Goal: Information Seeking & Learning: Learn about a topic

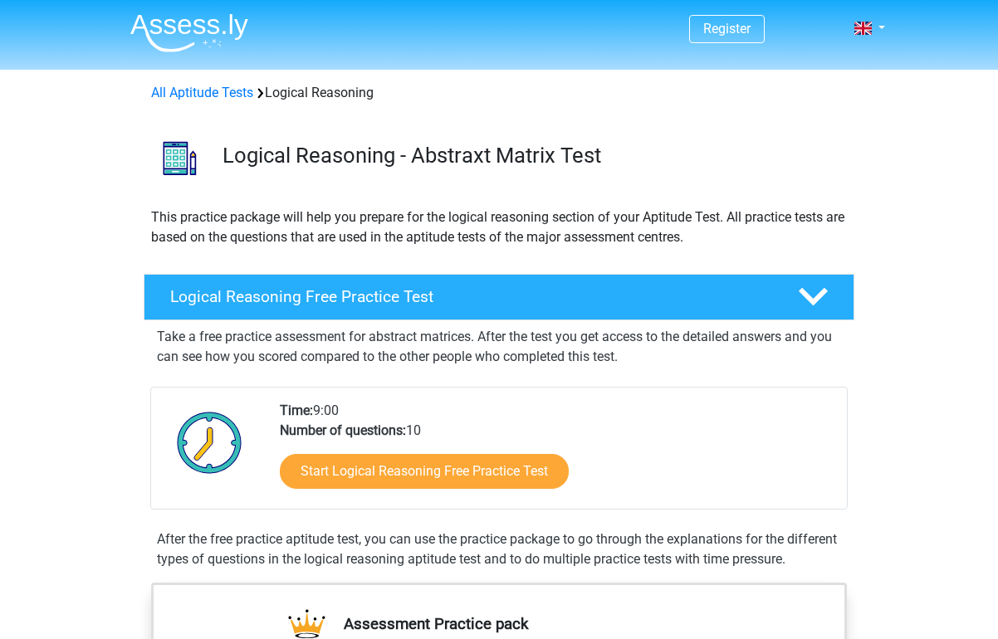
scroll to position [56, 0]
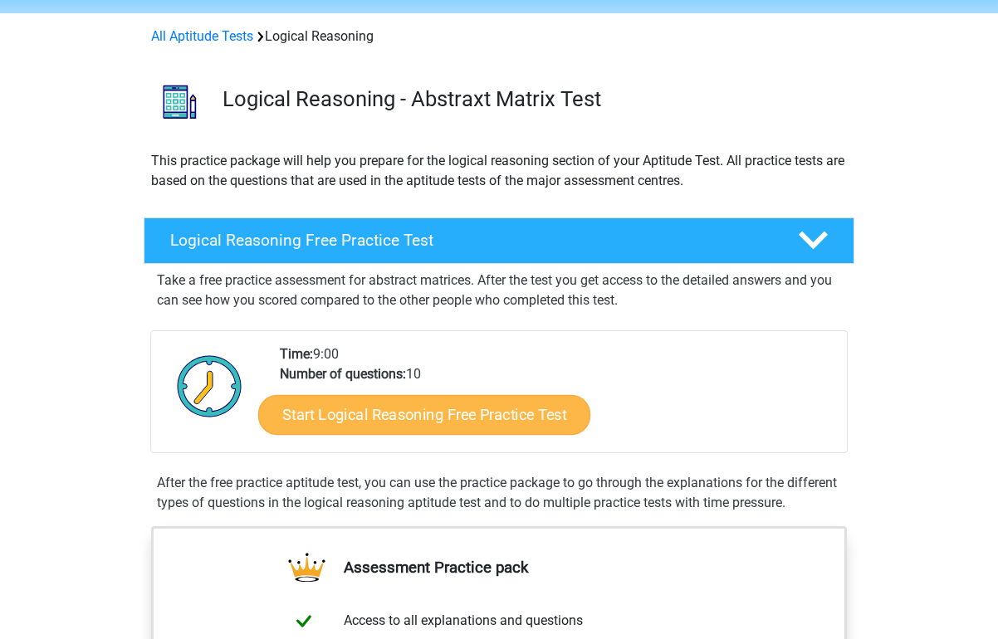
click at [332, 410] on link "Start Logical Reasoning Free Practice Test" at bounding box center [424, 414] width 332 height 40
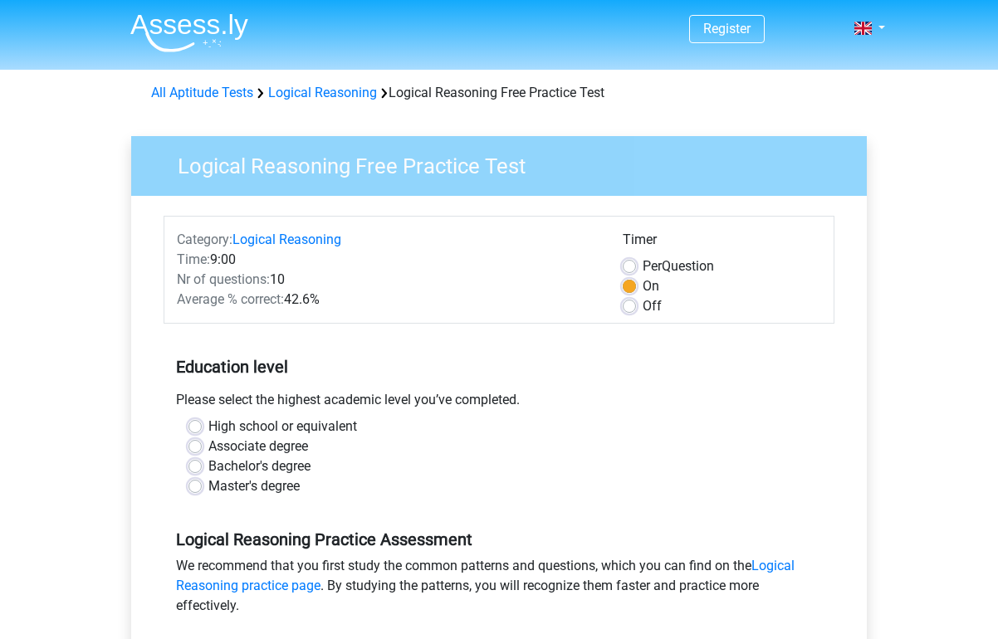
click at [245, 483] on label "Master's degree" at bounding box center [253, 487] width 91 height 20
click at [202, 483] on input "Master's degree" at bounding box center [194, 485] width 13 height 17
radio input "true"
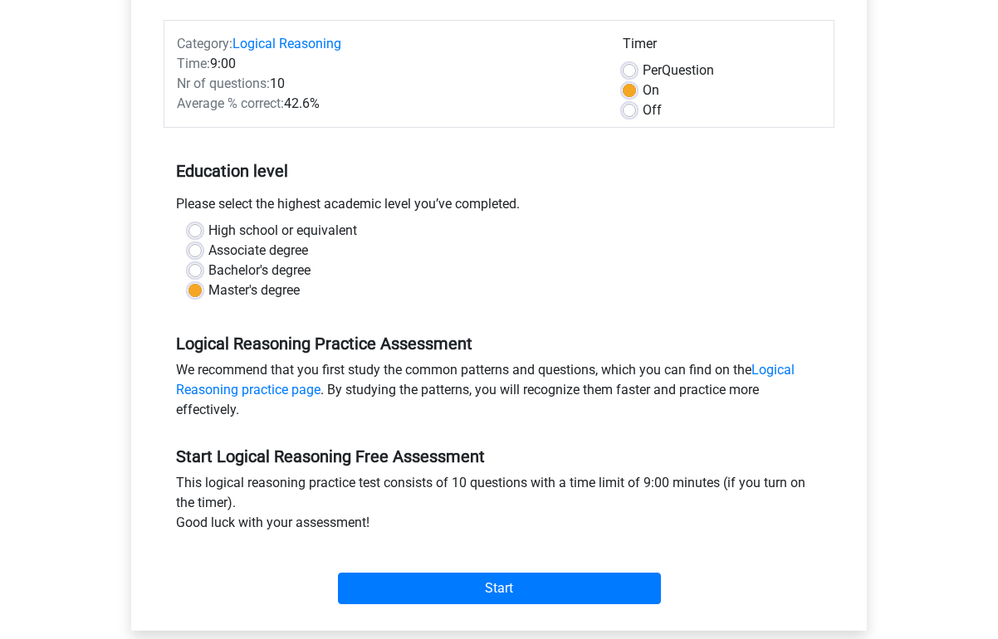
scroll to position [210, 0]
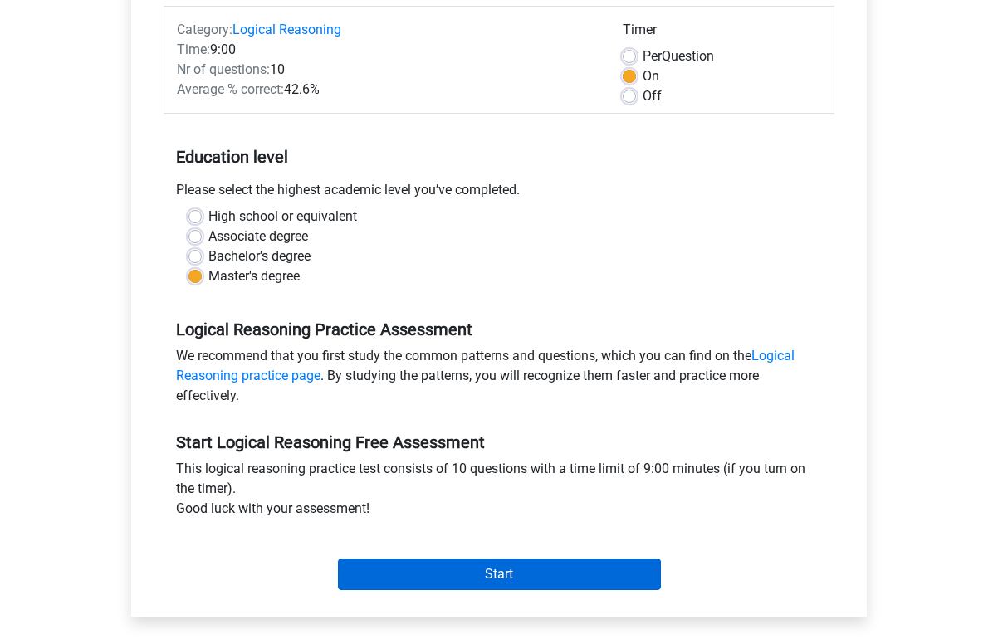
click at [453, 586] on input "Start" at bounding box center [499, 575] width 323 height 32
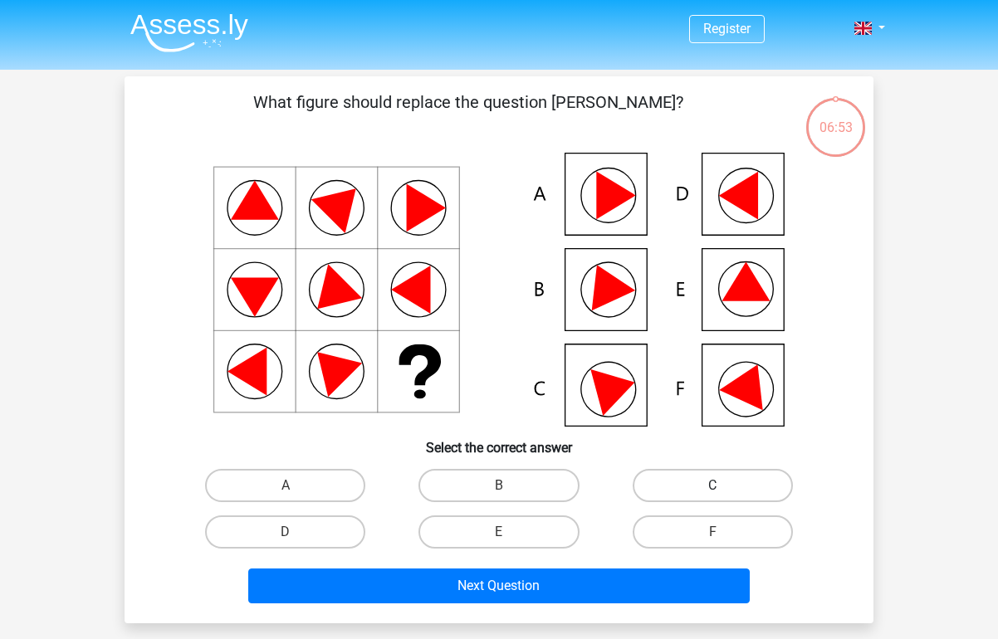
click at [717, 478] on label "C" at bounding box center [713, 485] width 160 height 33
click at [717, 486] on input "C" at bounding box center [717, 491] width 11 height 11
radio input "true"
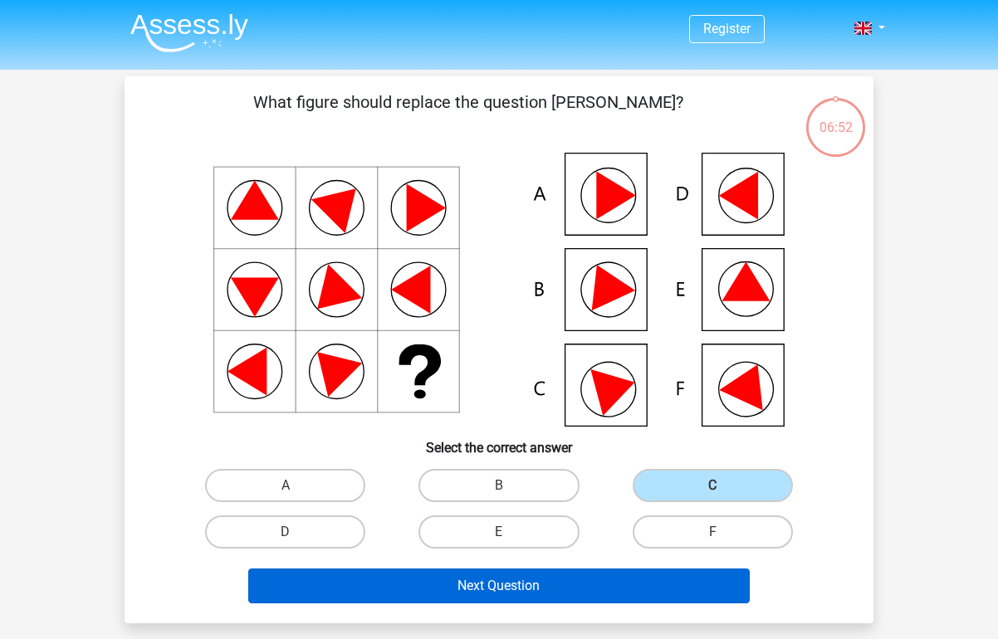
click at [644, 593] on button "Next Question" at bounding box center [499, 586] width 502 height 35
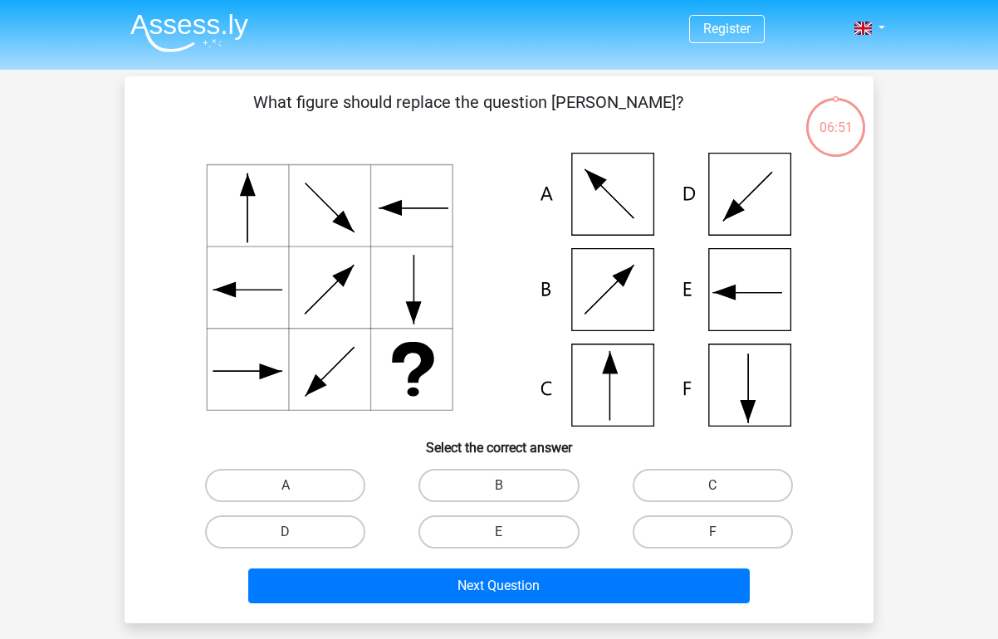
scroll to position [76, 0]
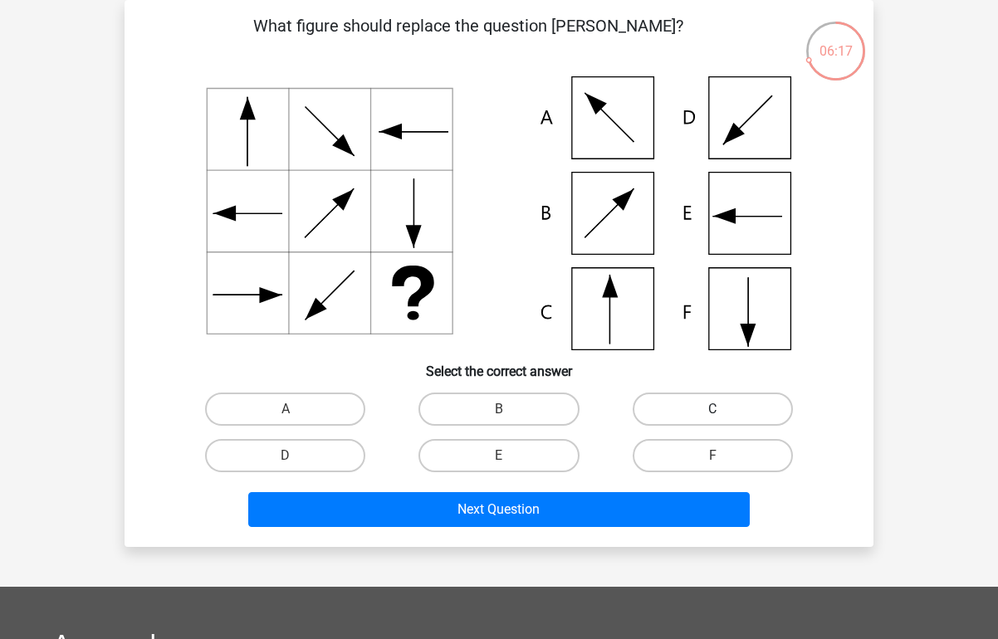
click at [667, 412] on label "C" at bounding box center [713, 409] width 160 height 33
click at [712, 412] on input "C" at bounding box center [717, 414] width 11 height 11
radio input "true"
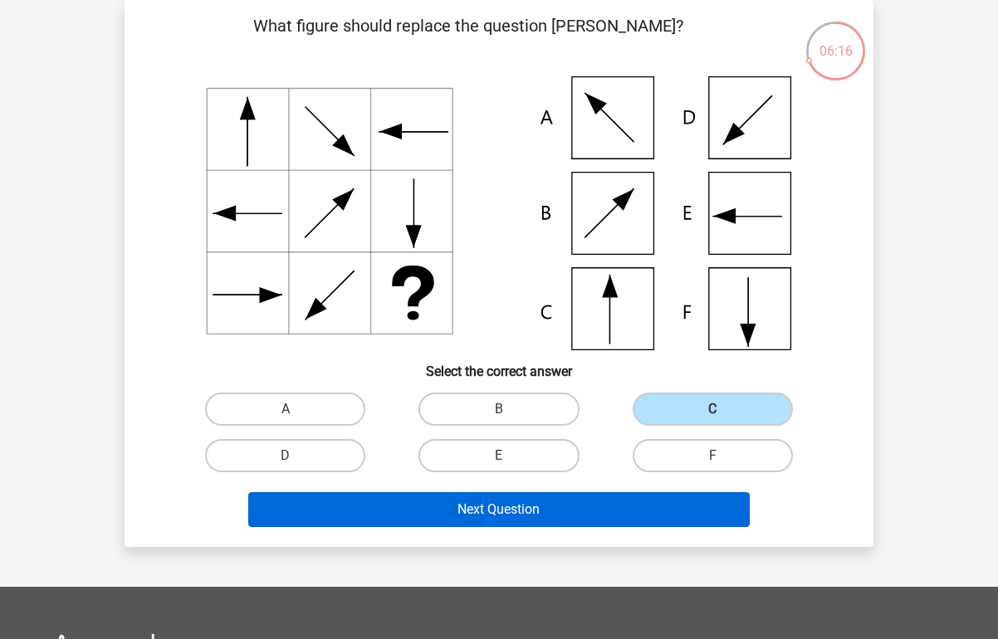
click at [563, 516] on button "Next Question" at bounding box center [499, 509] width 502 height 35
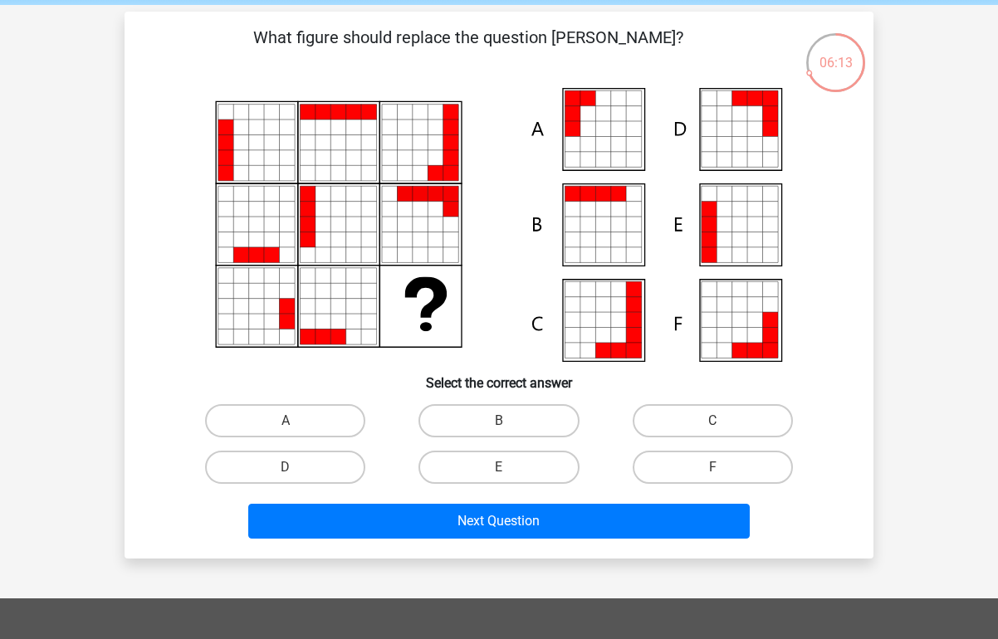
scroll to position [66, 0]
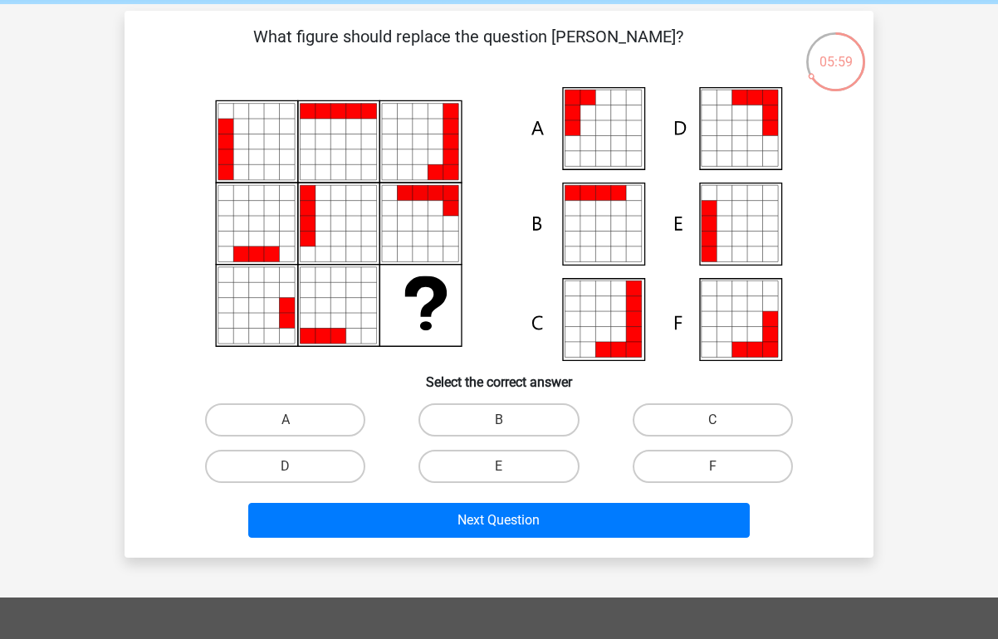
click at [590, 143] on icon at bounding box center [587, 143] width 15 height 15
click at [265, 429] on label "A" at bounding box center [285, 420] width 160 height 33
click at [286, 429] on input "A" at bounding box center [291, 425] width 11 height 11
radio input "true"
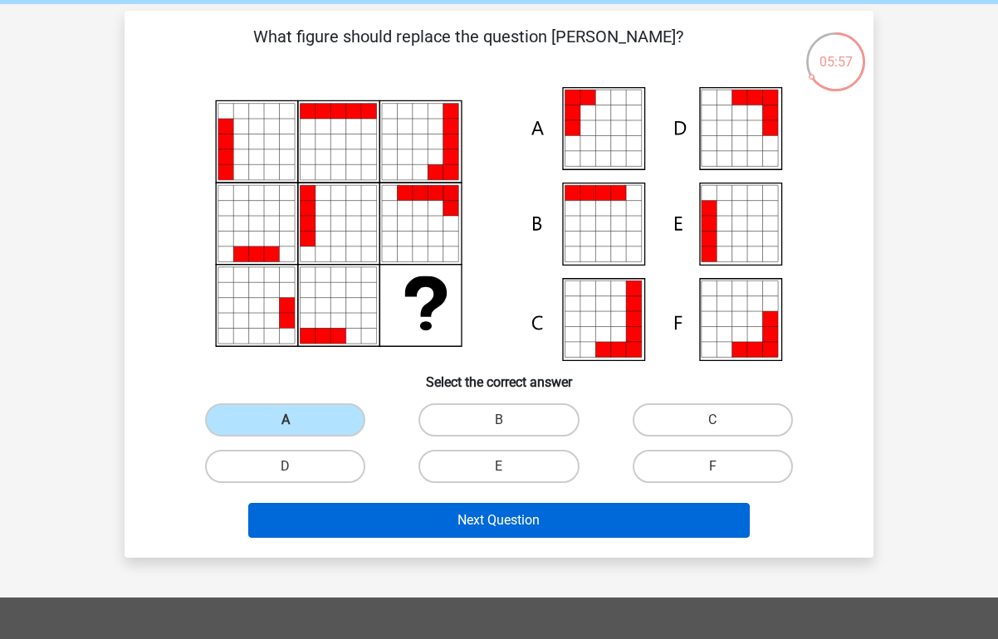
click at [368, 527] on button "Next Question" at bounding box center [499, 520] width 502 height 35
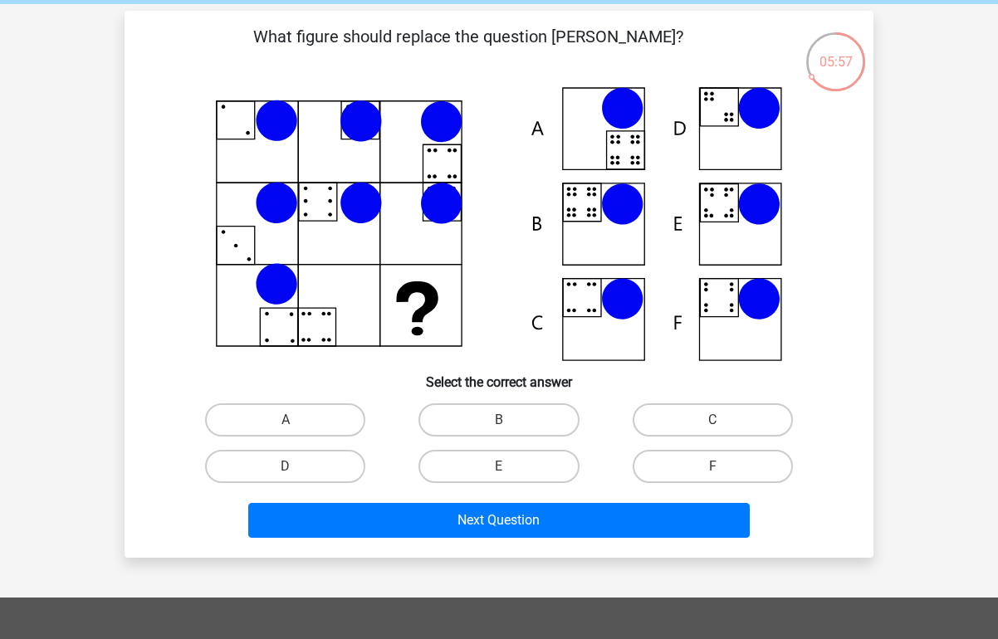
scroll to position [76, 0]
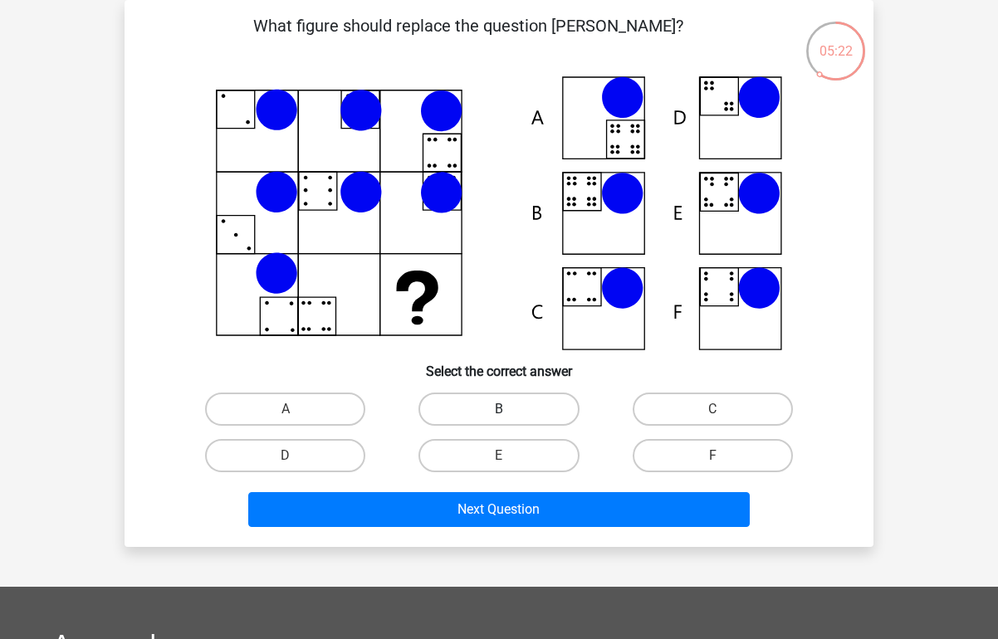
click at [513, 410] on label "B" at bounding box center [498, 409] width 160 height 33
click at [510, 410] on input "B" at bounding box center [504, 414] width 11 height 11
radio input "true"
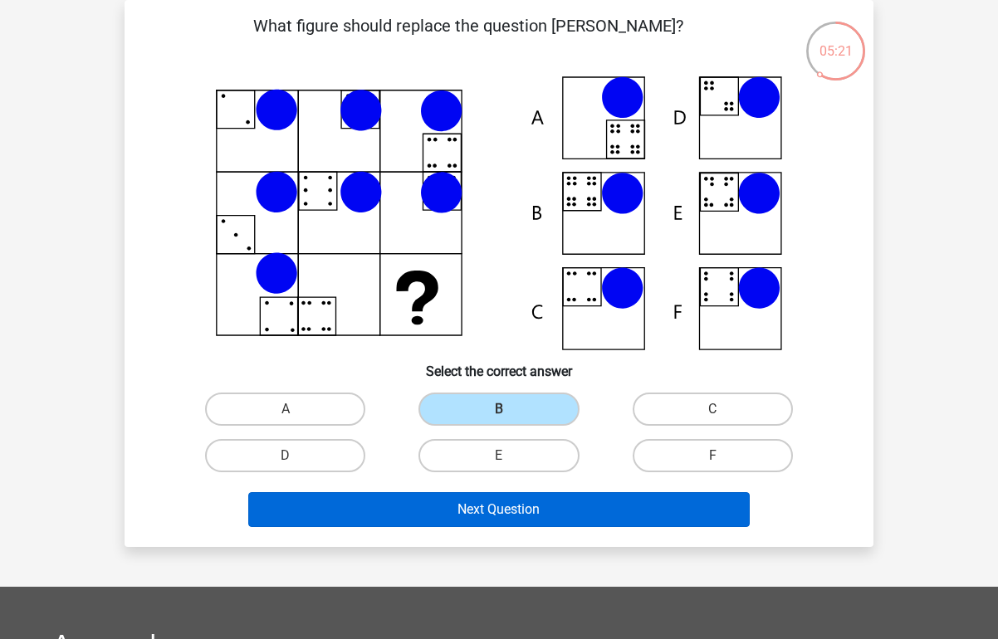
click at [518, 525] on button "Next Question" at bounding box center [499, 509] width 502 height 35
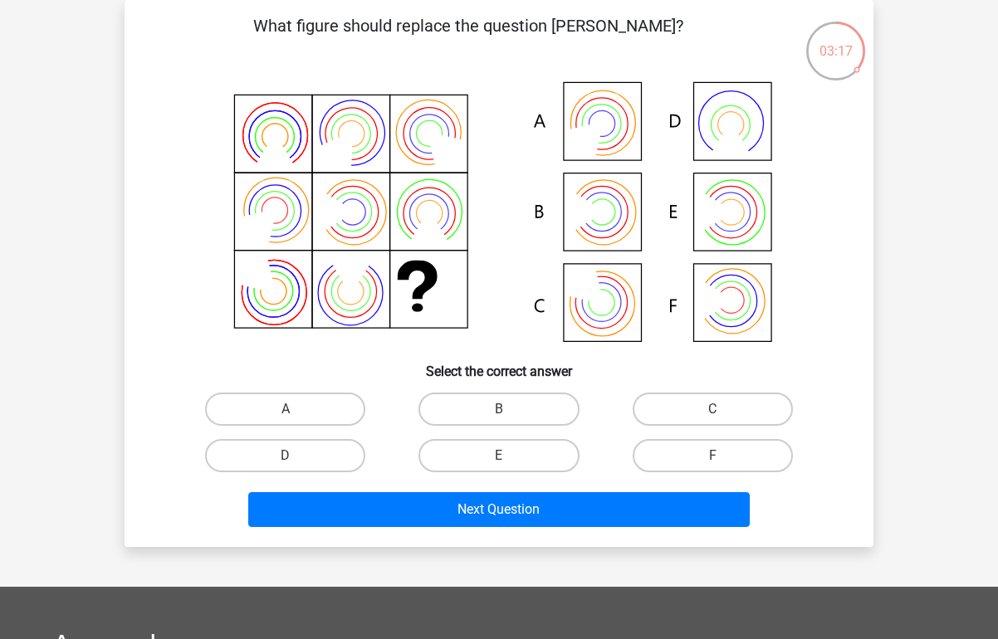
click at [503, 411] on input "B" at bounding box center [504, 414] width 11 height 11
radio input "true"
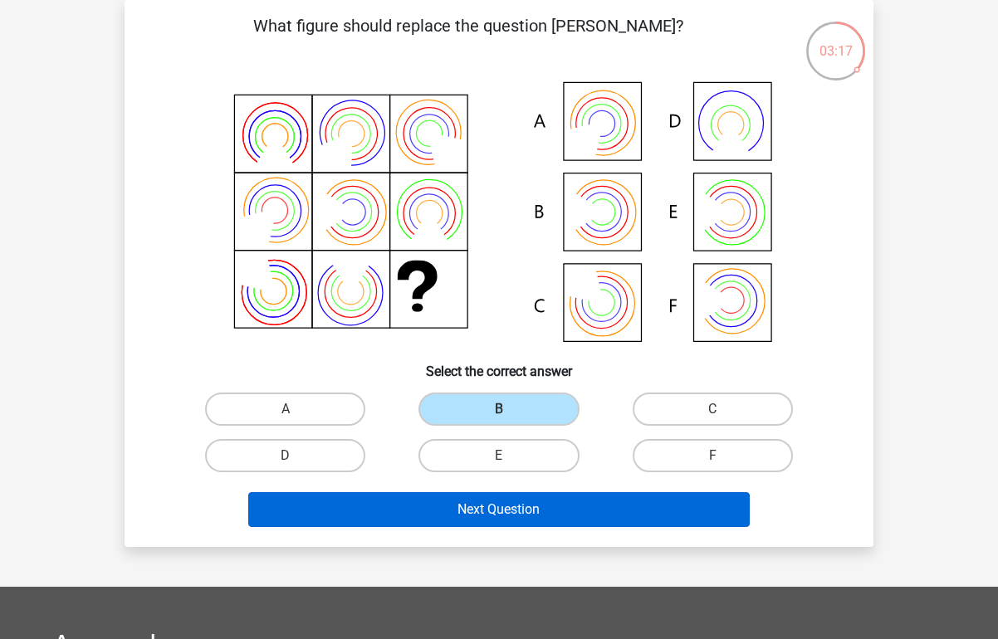
click at [505, 511] on button "Next Question" at bounding box center [499, 509] width 502 height 35
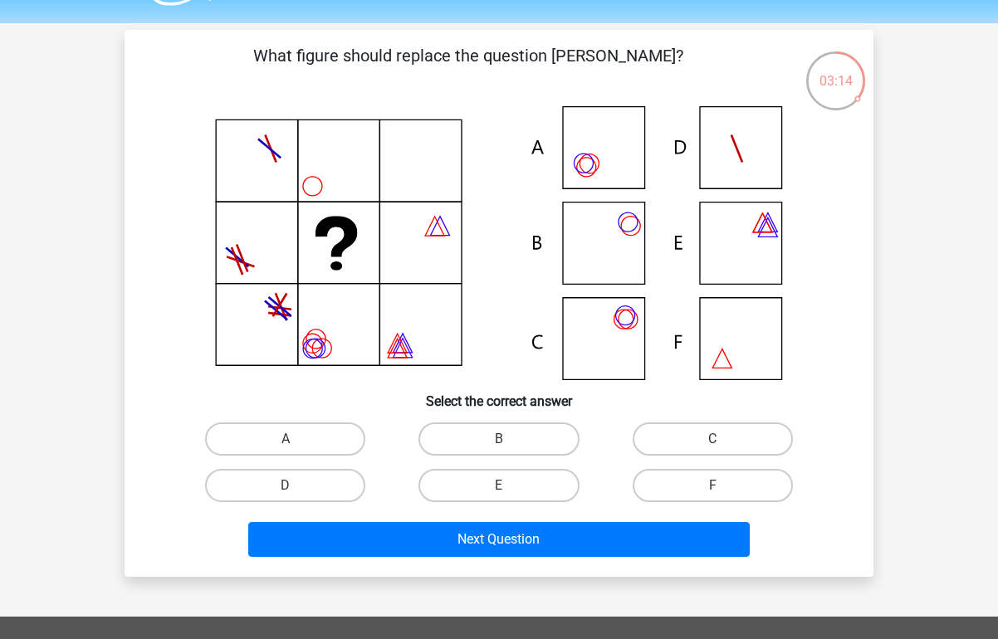
scroll to position [50, 0]
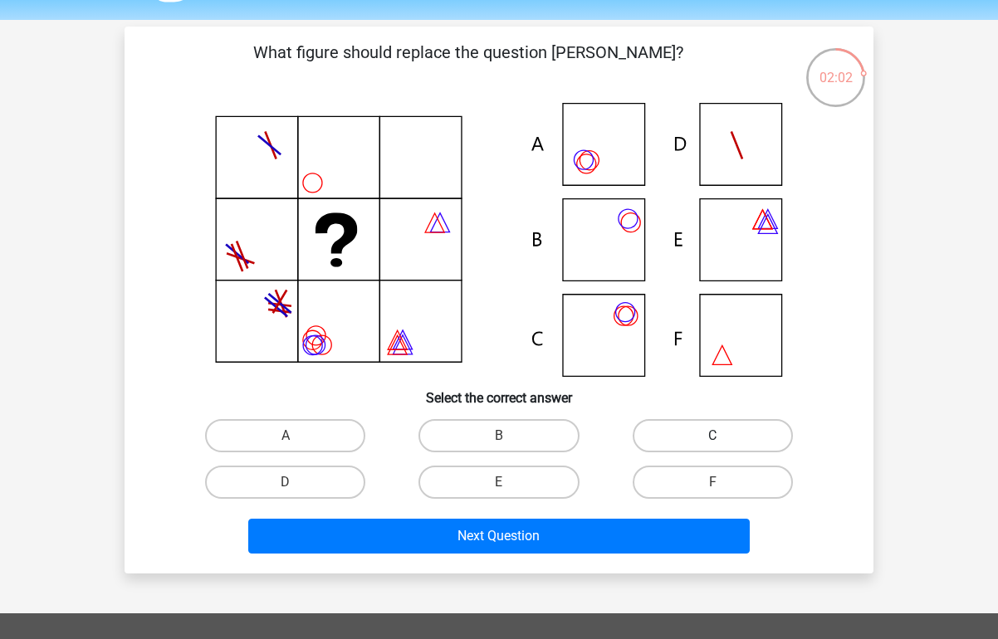
click at [662, 430] on label "C" at bounding box center [713, 435] width 160 height 33
click at [712, 436] on input "C" at bounding box center [717, 441] width 11 height 11
radio input "true"
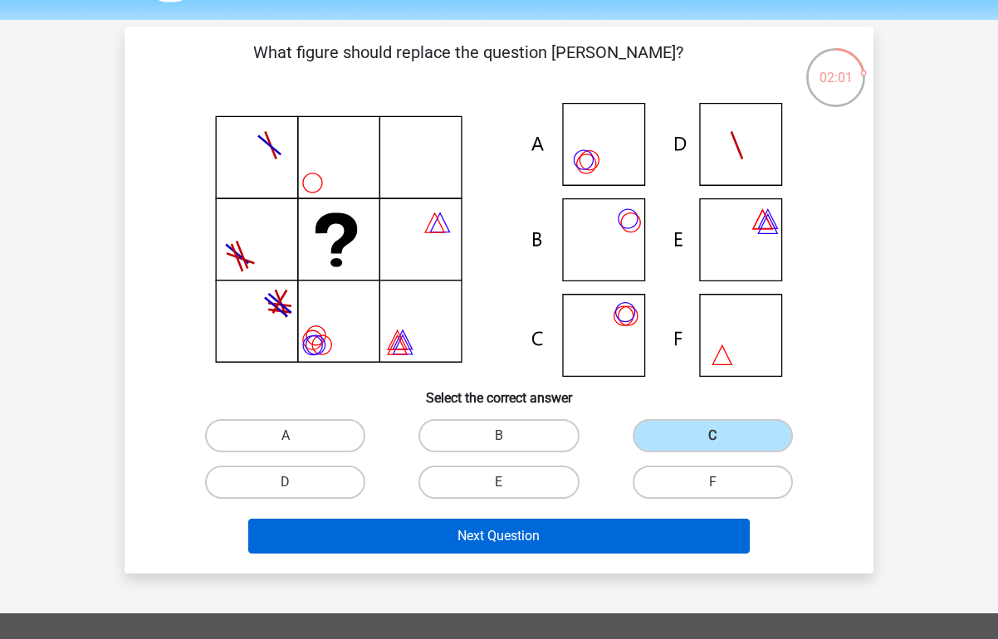
click at [546, 525] on button "Next Question" at bounding box center [499, 536] width 502 height 35
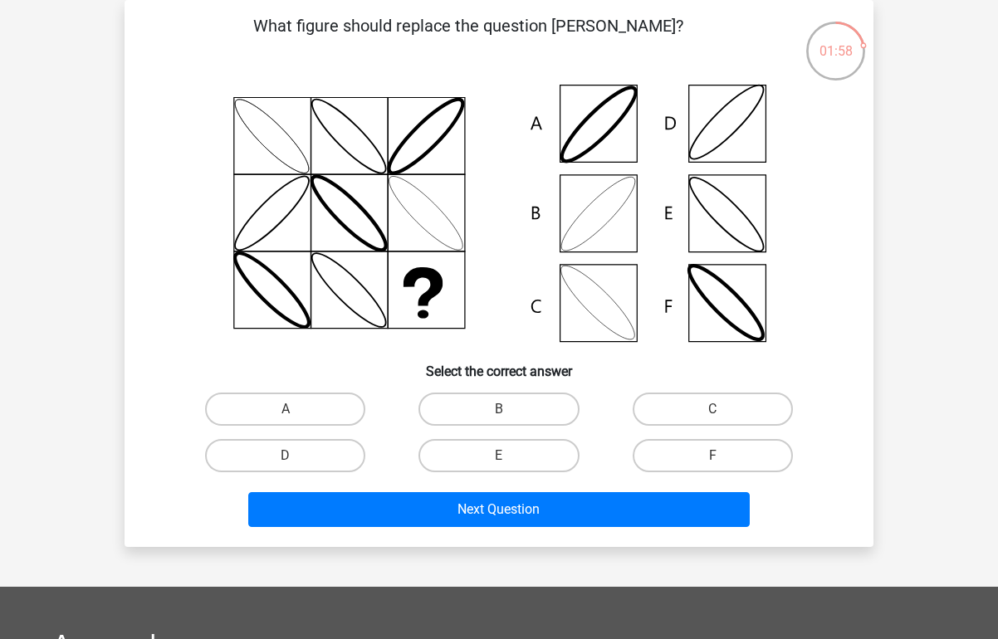
scroll to position [0, 0]
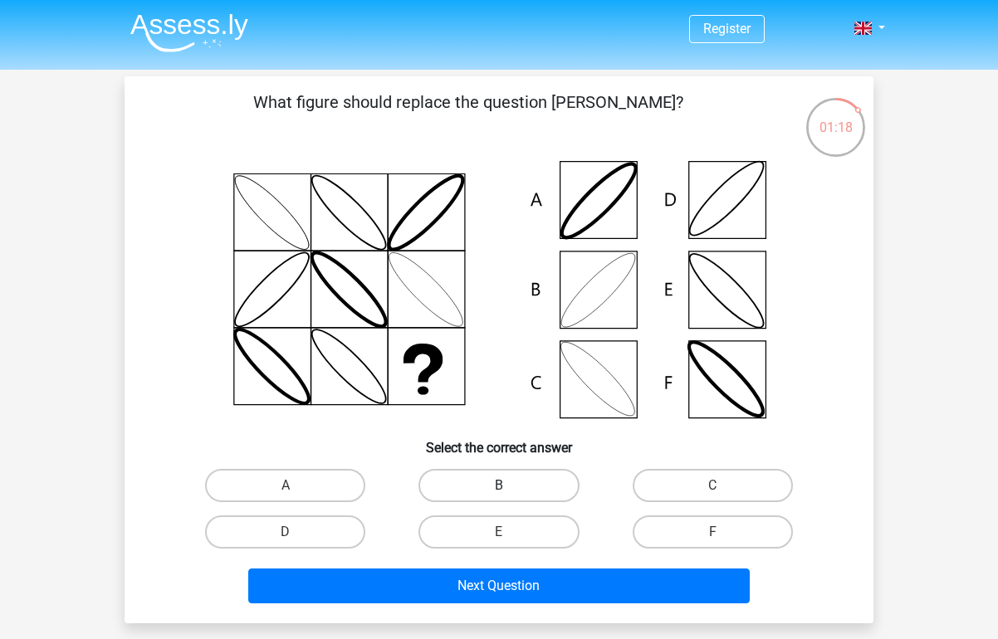
click at [495, 483] on label "B" at bounding box center [498, 485] width 160 height 33
click at [499, 486] on input "B" at bounding box center [504, 491] width 11 height 11
radio input "true"
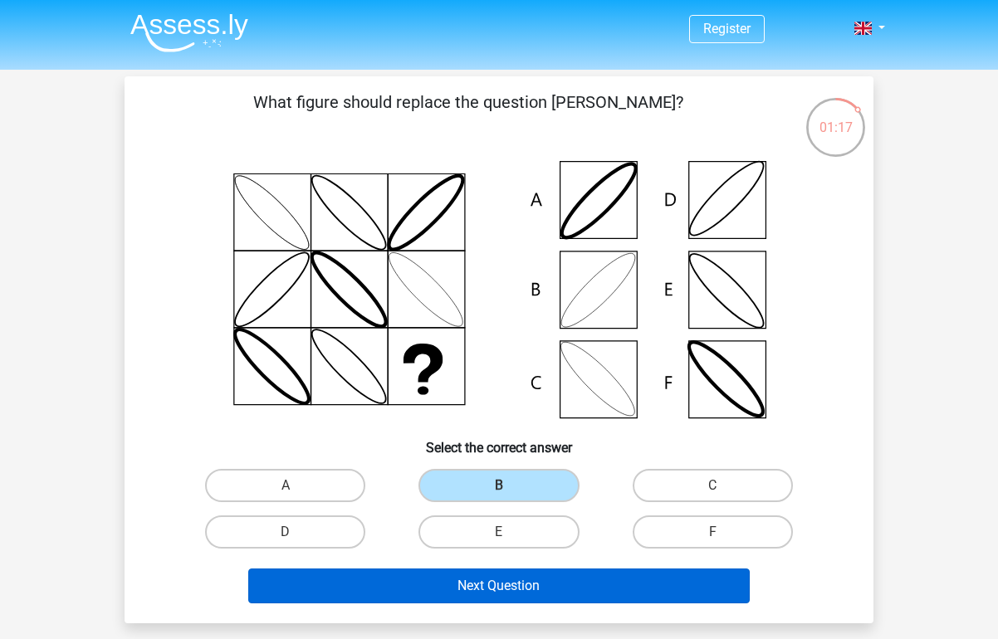
click at [525, 588] on button "Next Question" at bounding box center [499, 586] width 502 height 35
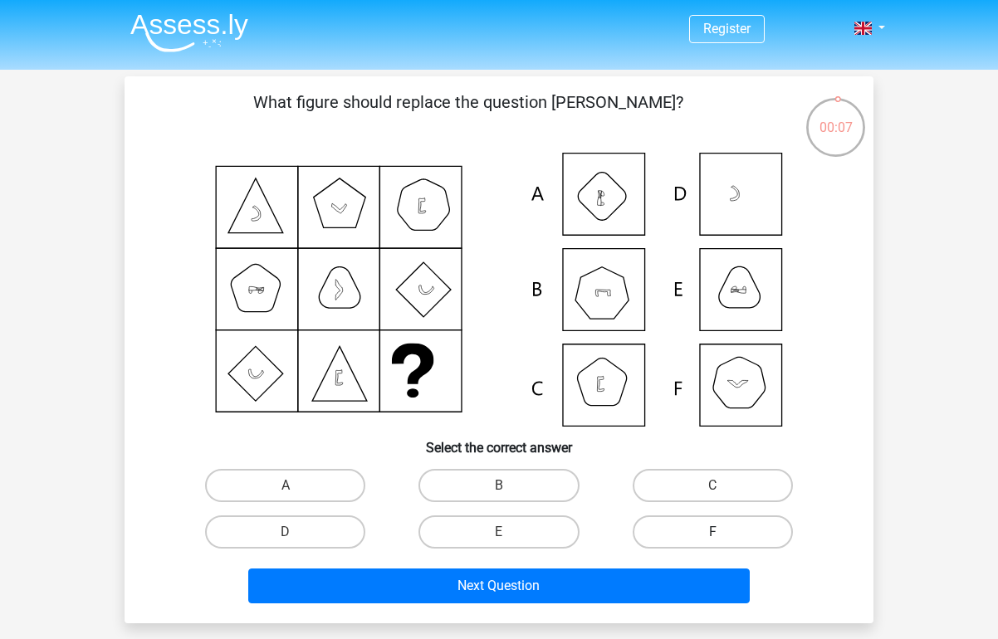
click at [683, 525] on label "F" at bounding box center [713, 532] width 160 height 33
click at [712, 532] on input "F" at bounding box center [717, 537] width 11 height 11
radio input "true"
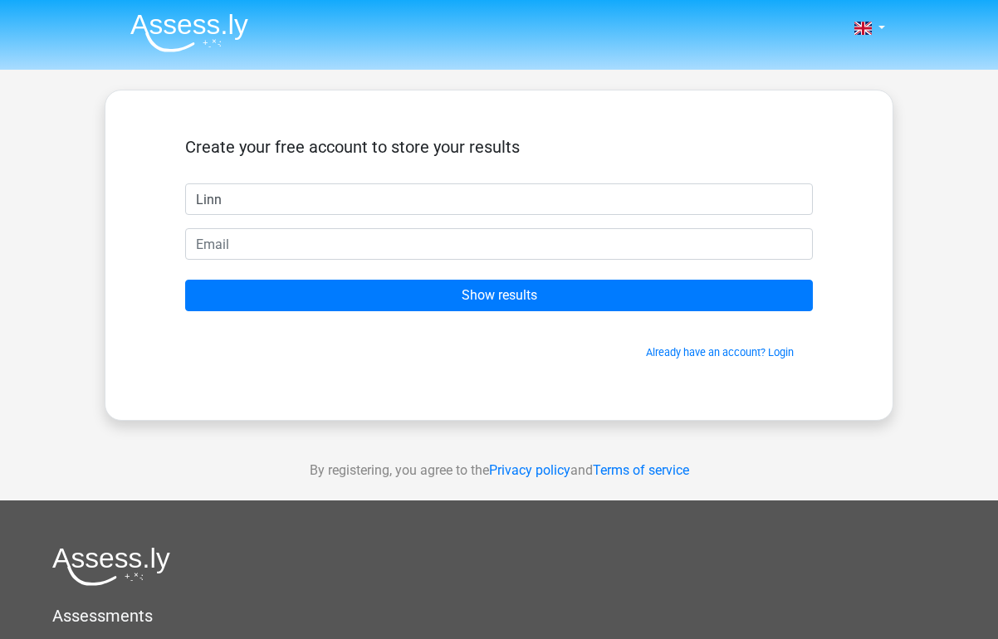
type input "Linn"
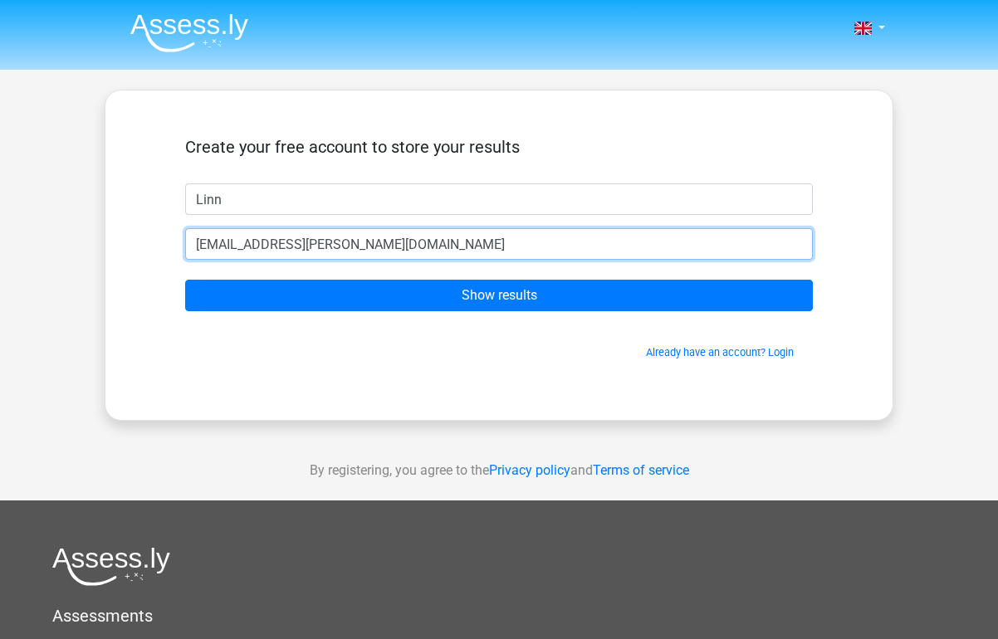
type input "linn.soderholm@gmail.com"
click at [499, 296] on input "Show results" at bounding box center [499, 296] width 628 height 32
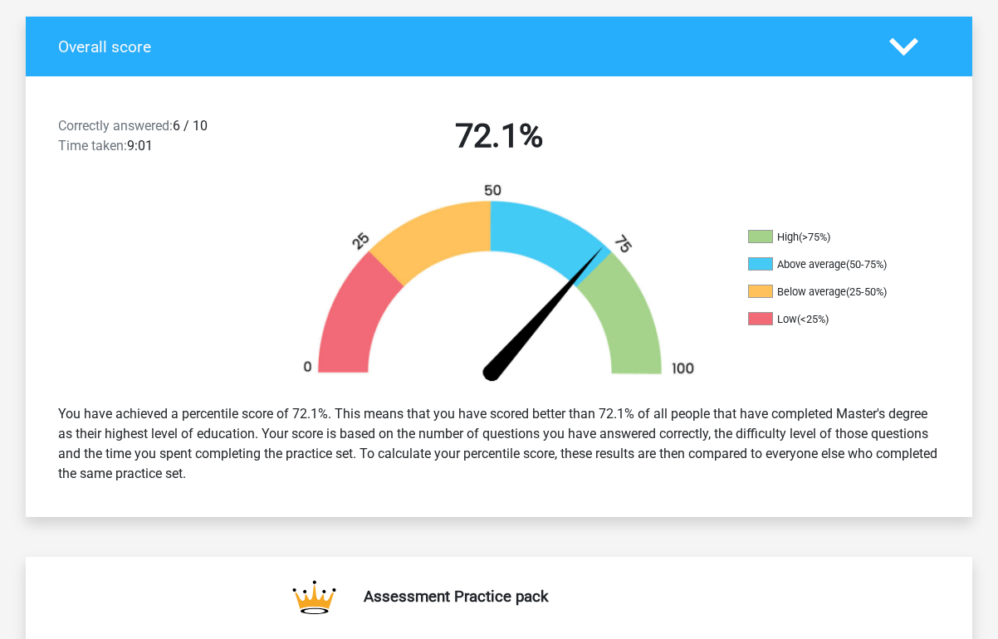
scroll to position [372, 0]
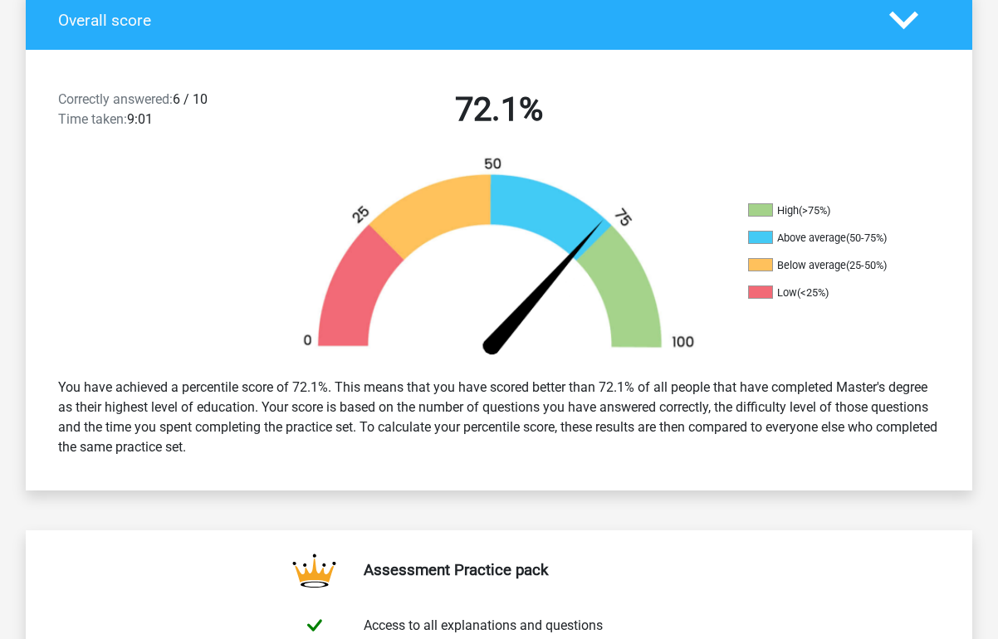
click at [383, 406] on div "You have achieved a percentile score of 72.1%. This means that you have scored …" at bounding box center [499, 417] width 907 height 93
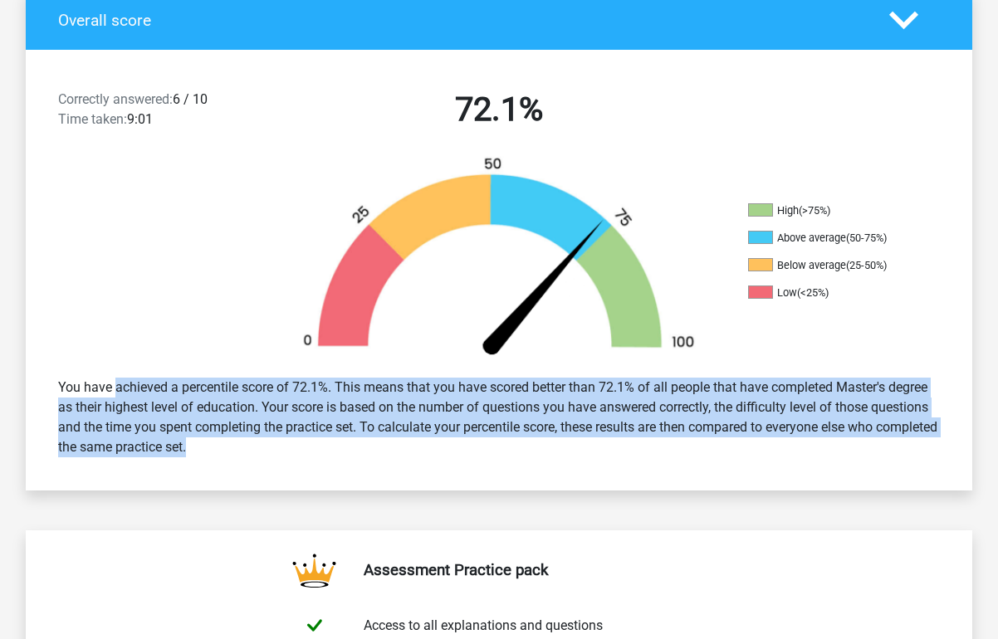
click at [383, 406] on div "You have achieved a percentile score of 72.1%. This means that you have scored …" at bounding box center [499, 417] width 907 height 93
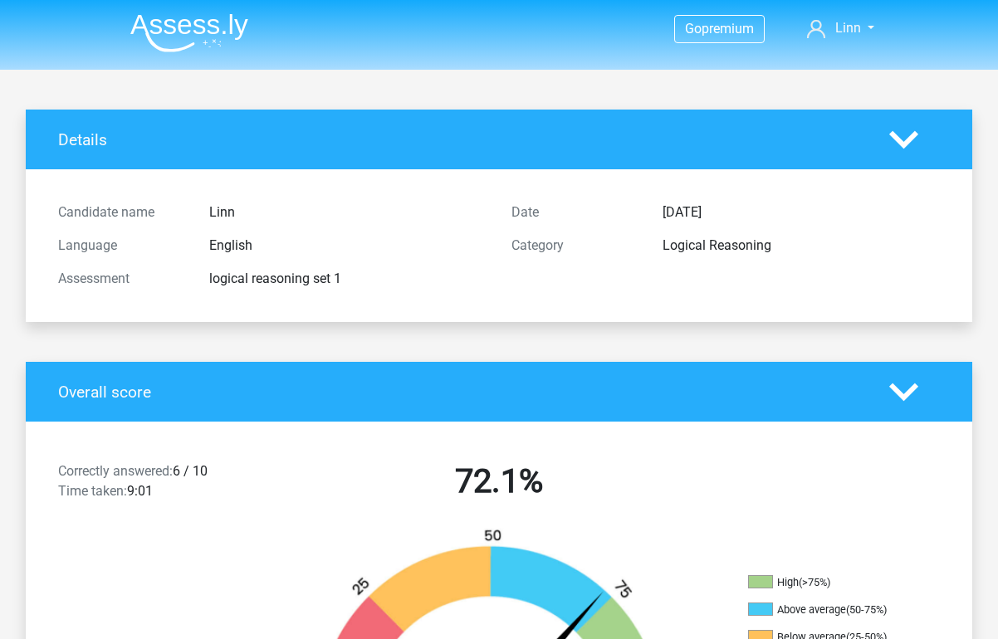
scroll to position [0, 0]
